Goal: Task Accomplishment & Management: Complete application form

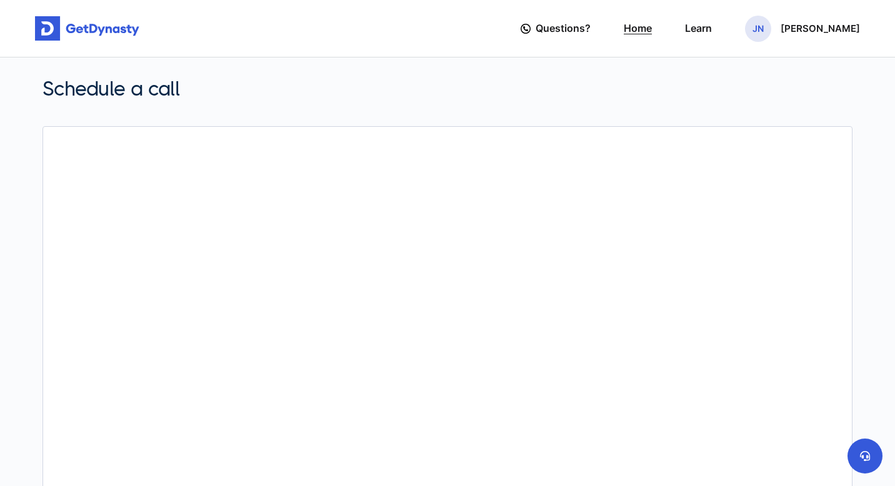
click at [650, 33] on link "Home" at bounding box center [637, 29] width 28 height 36
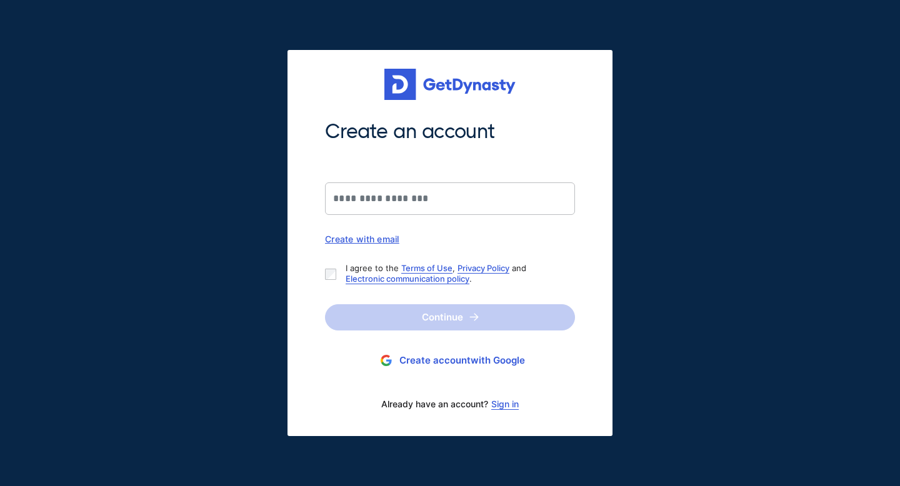
click at [497, 364] on button "Create account with Google" at bounding box center [450, 360] width 250 height 23
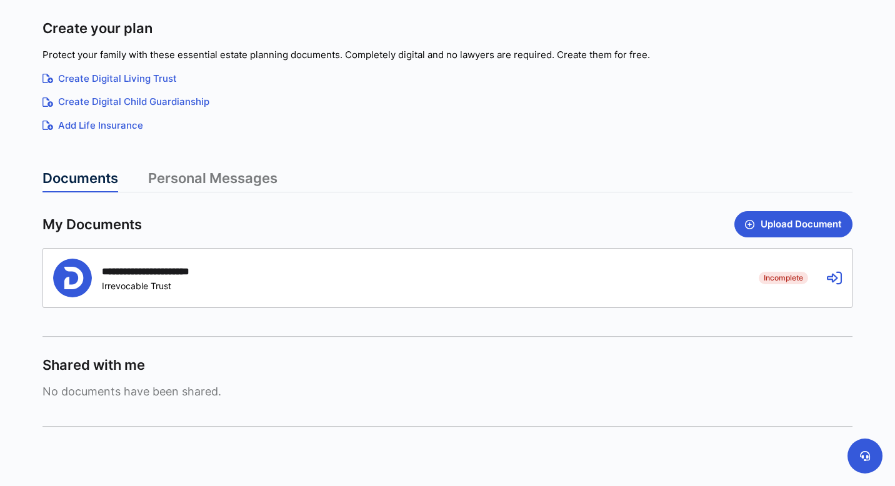
scroll to position [134, 0]
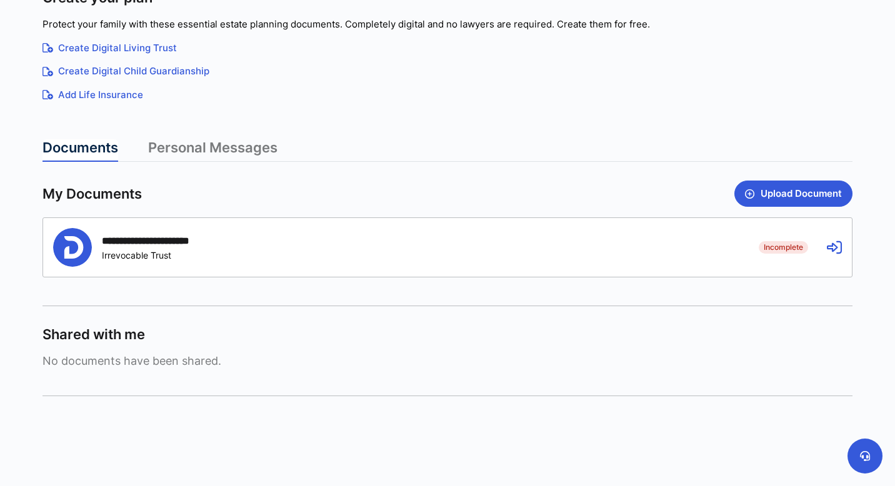
click at [493, 264] on div "**********" at bounding box center [396, 247] width 687 height 39
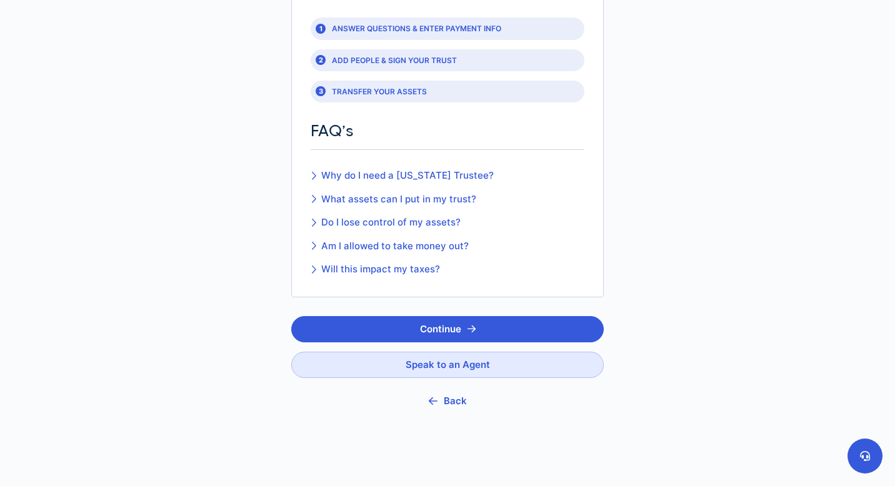
scroll to position [236, 0]
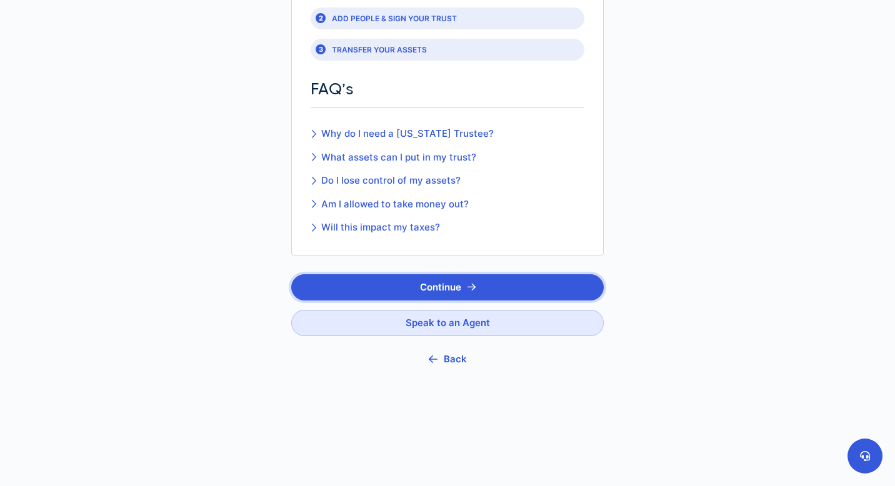
click at [555, 274] on button "Continue" at bounding box center [447, 287] width 312 height 26
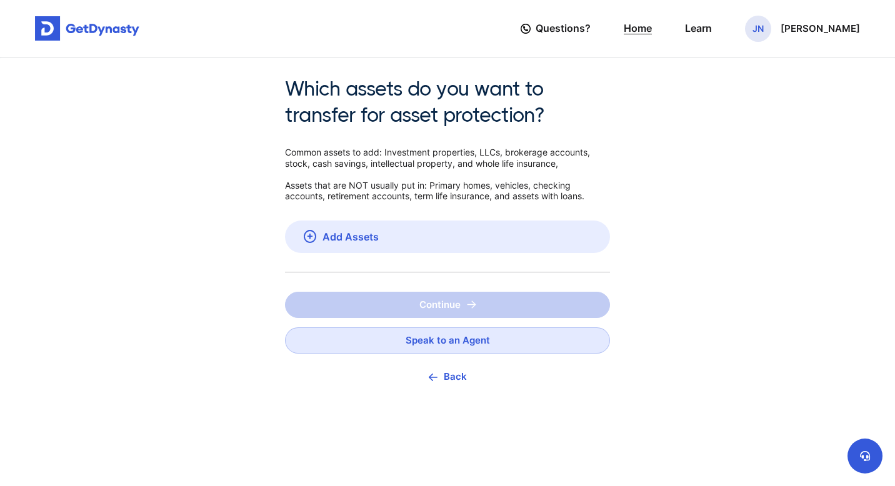
click at [645, 32] on link "Home" at bounding box center [637, 29] width 28 height 36
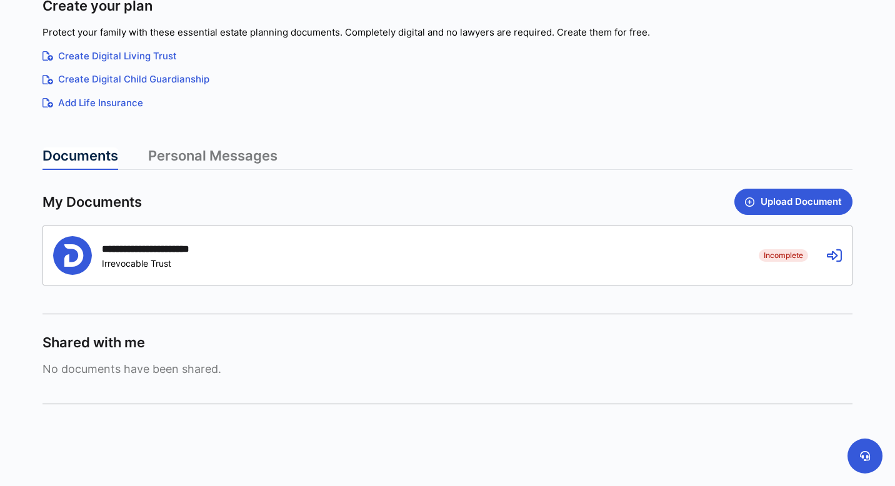
scroll to position [117, 0]
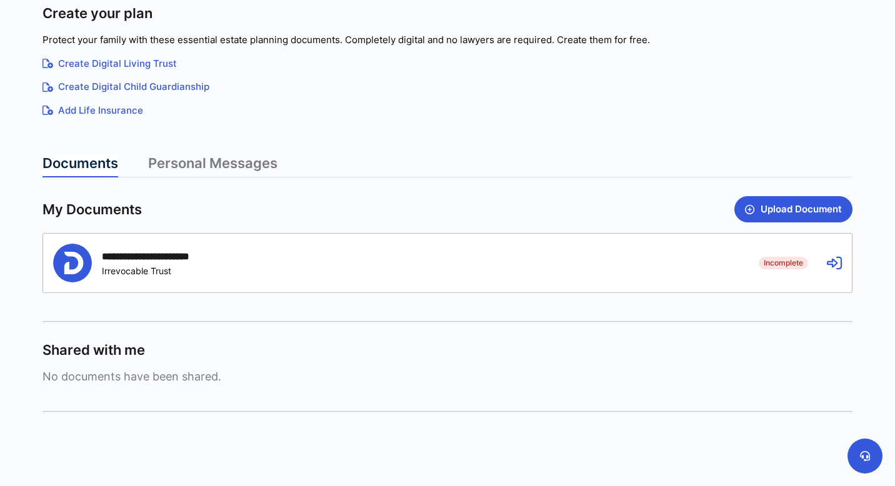
click at [262, 164] on link "Personal Messages" at bounding box center [212, 166] width 129 height 22
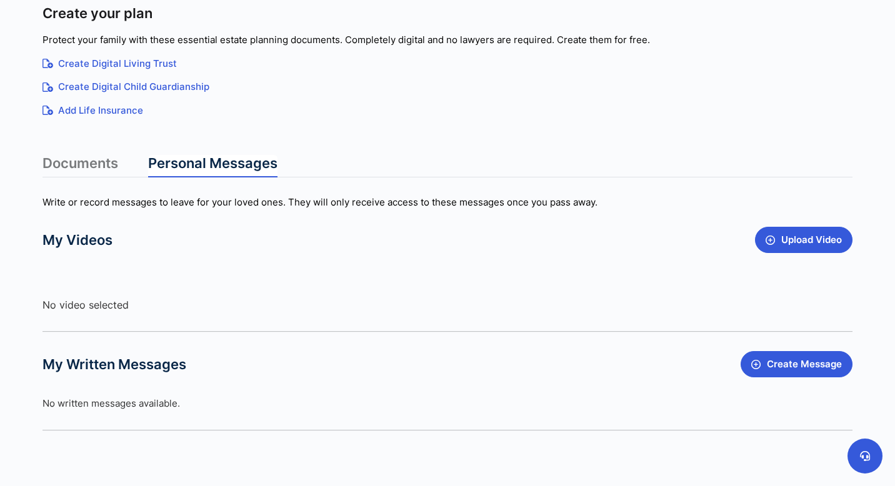
click at [94, 169] on link "Documents" at bounding box center [80, 166] width 76 height 22
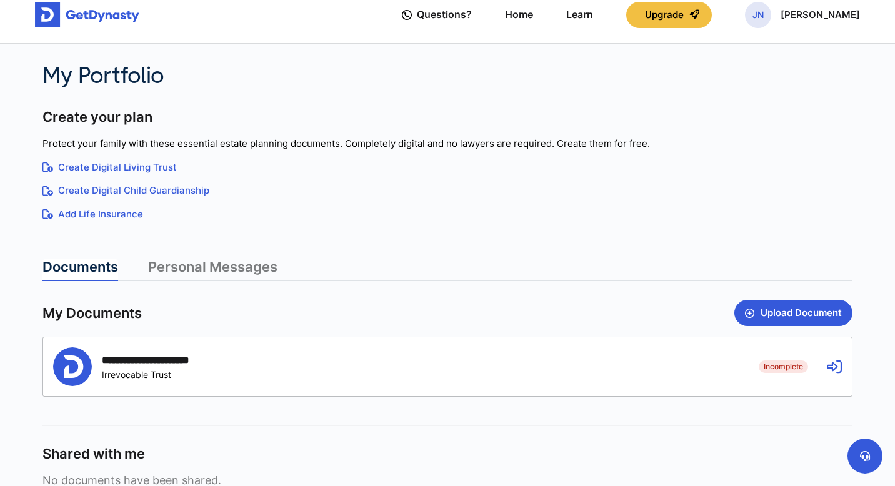
scroll to position [0, 0]
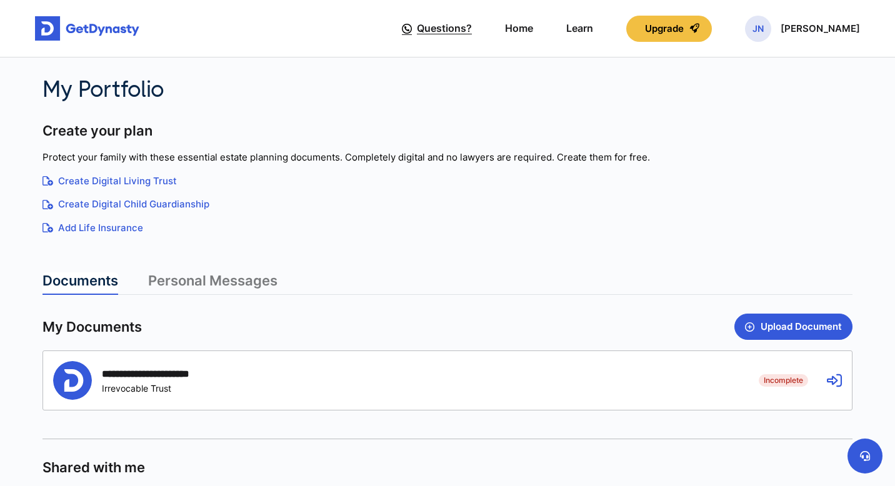
click at [452, 36] on span "Questions?" at bounding box center [444, 28] width 55 height 23
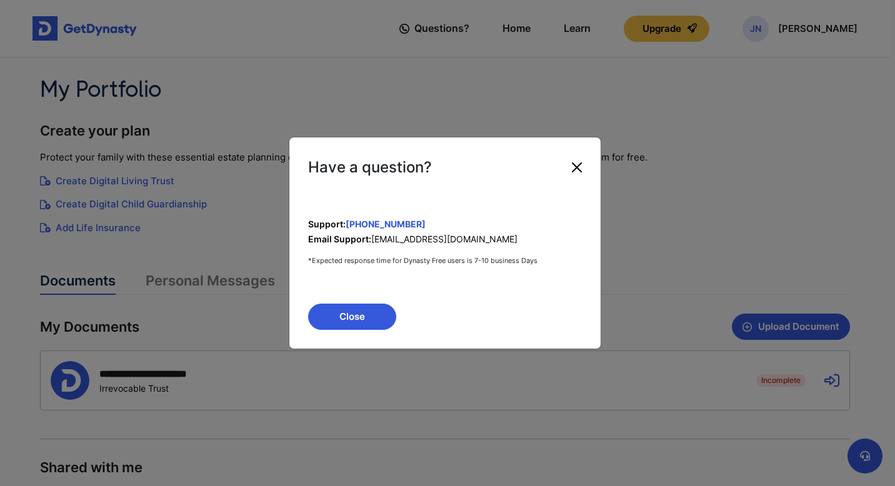
click at [575, 165] on button "Close" at bounding box center [577, 167] width 20 height 20
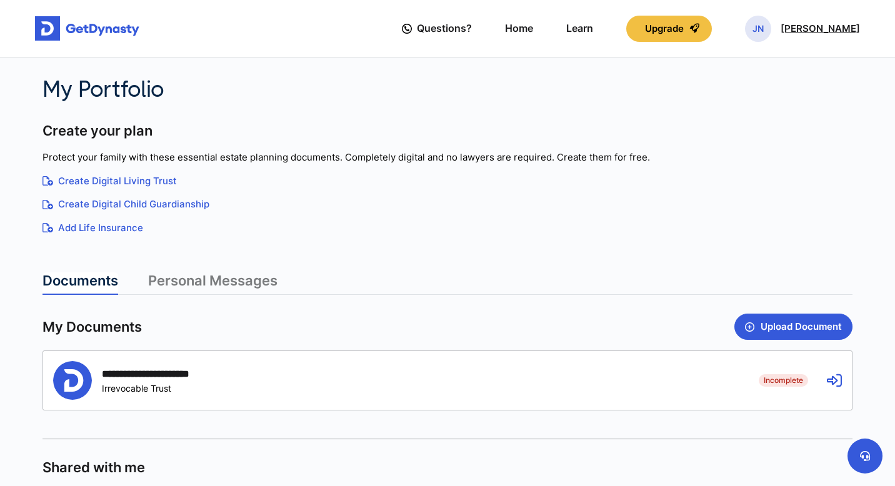
click at [765, 26] on span "JN" at bounding box center [758, 29] width 26 height 26
click at [575, 25] on link "Learn" at bounding box center [579, 29] width 27 height 36
